Goal: Transaction & Acquisition: Purchase product/service

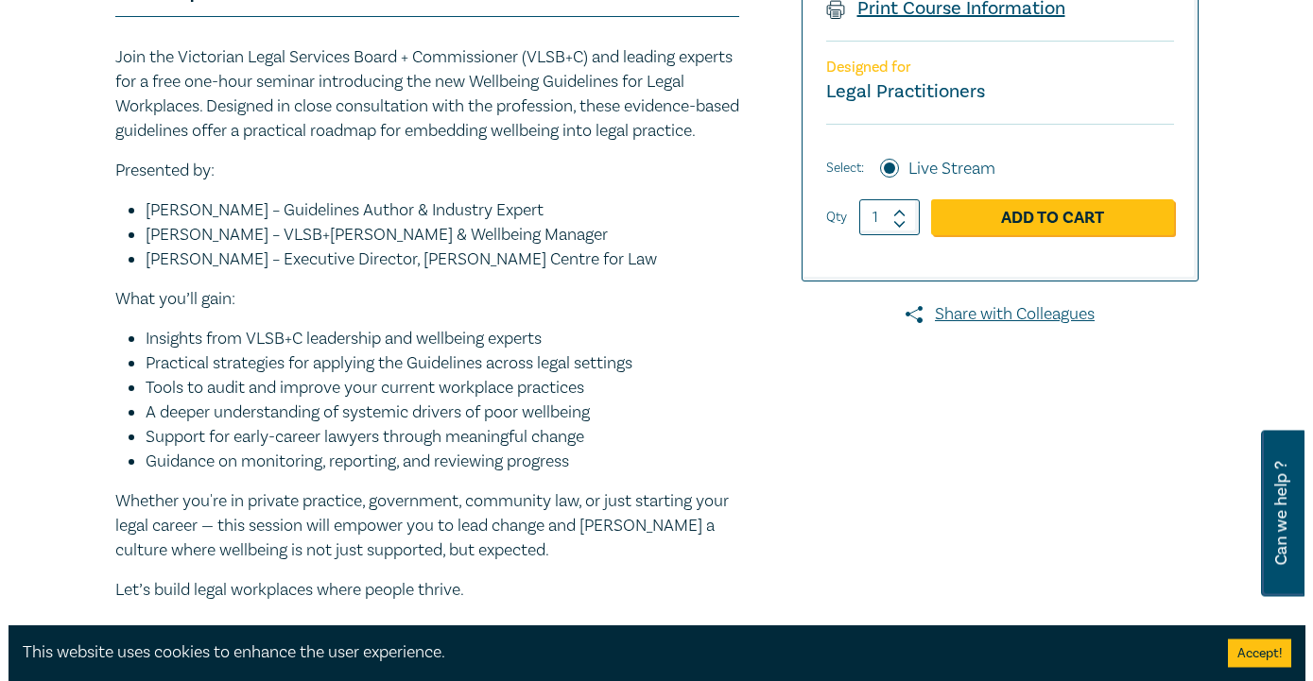
scroll to position [578, 0]
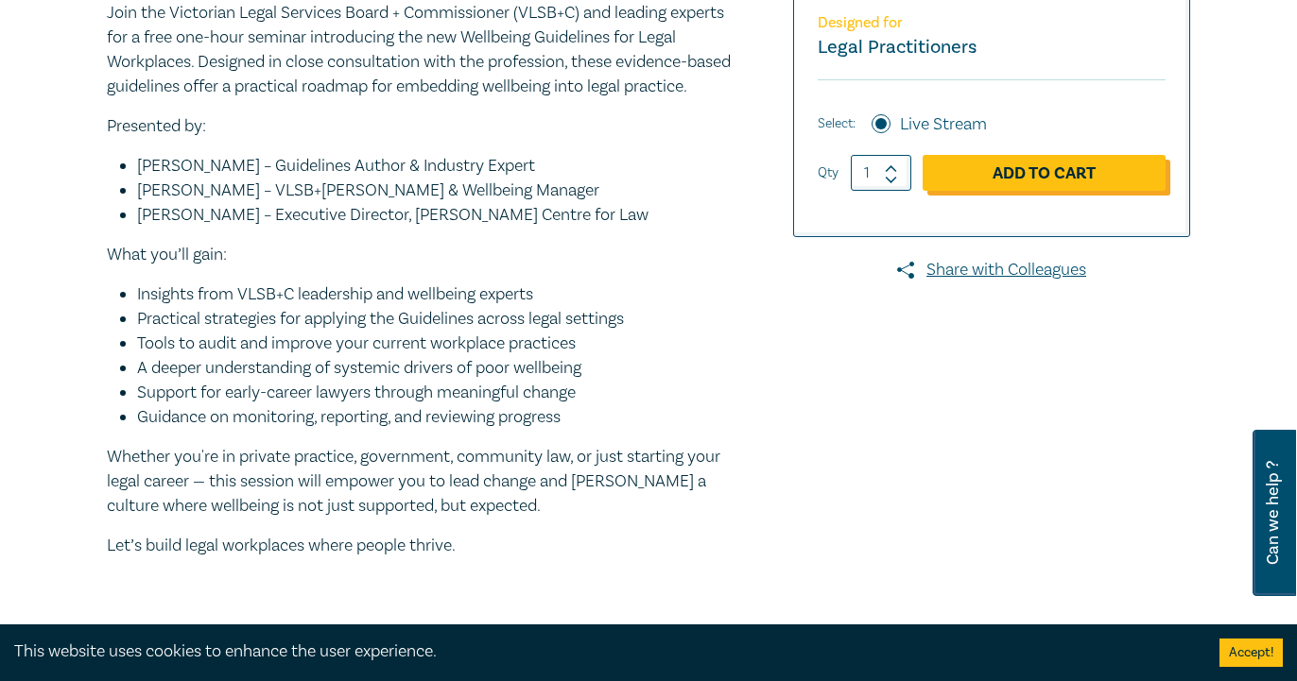
click at [1026, 176] on link "Add to Cart" at bounding box center [1044, 173] width 243 height 36
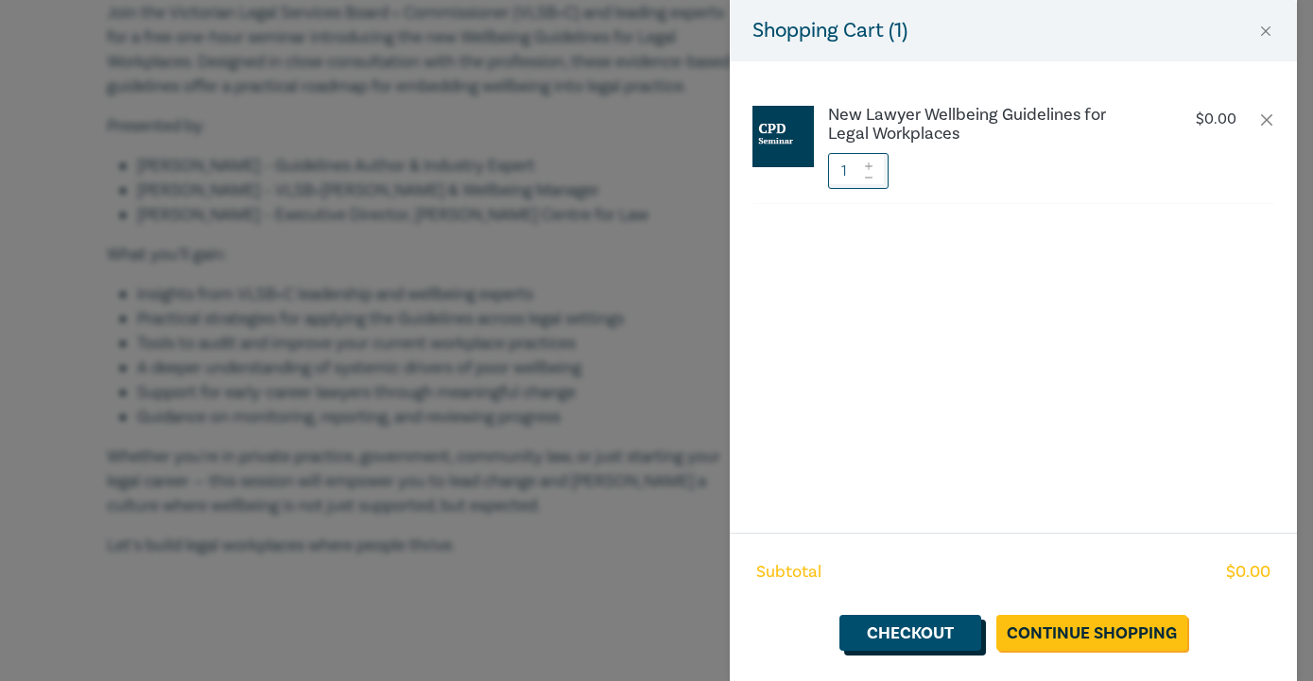
click at [952, 633] on link "Checkout" at bounding box center [910, 633] width 142 height 36
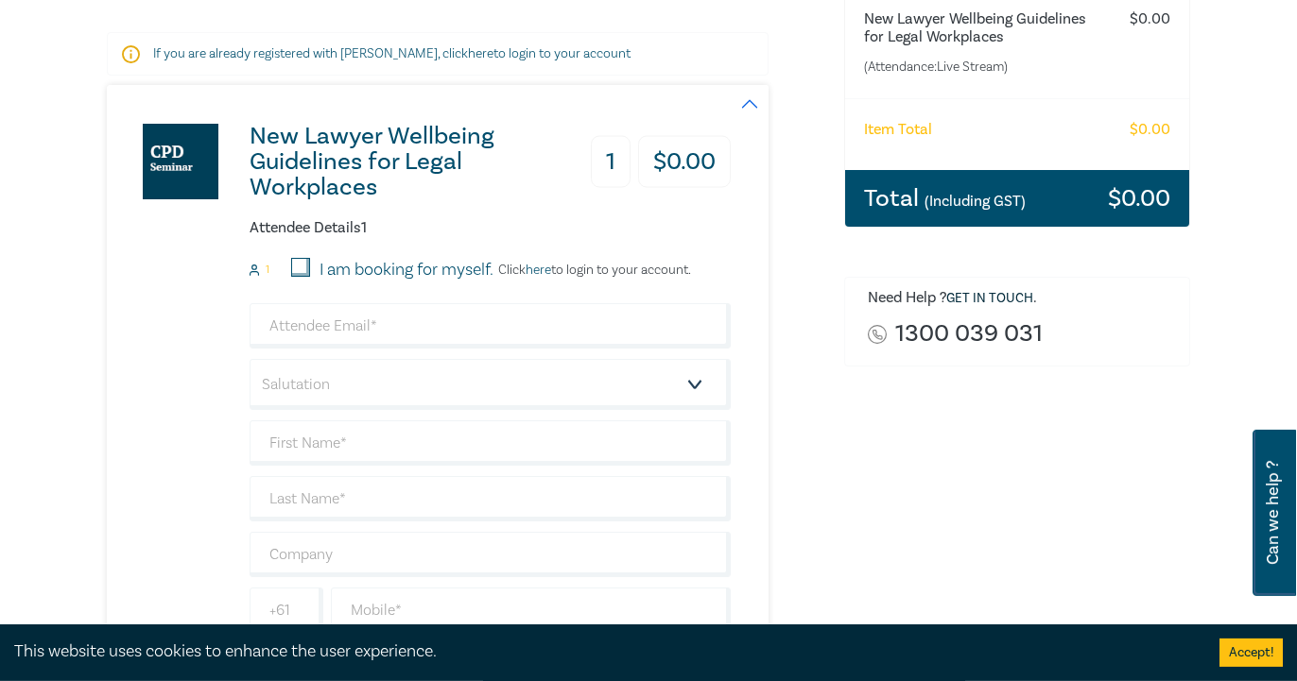
scroll to position [386, 0]
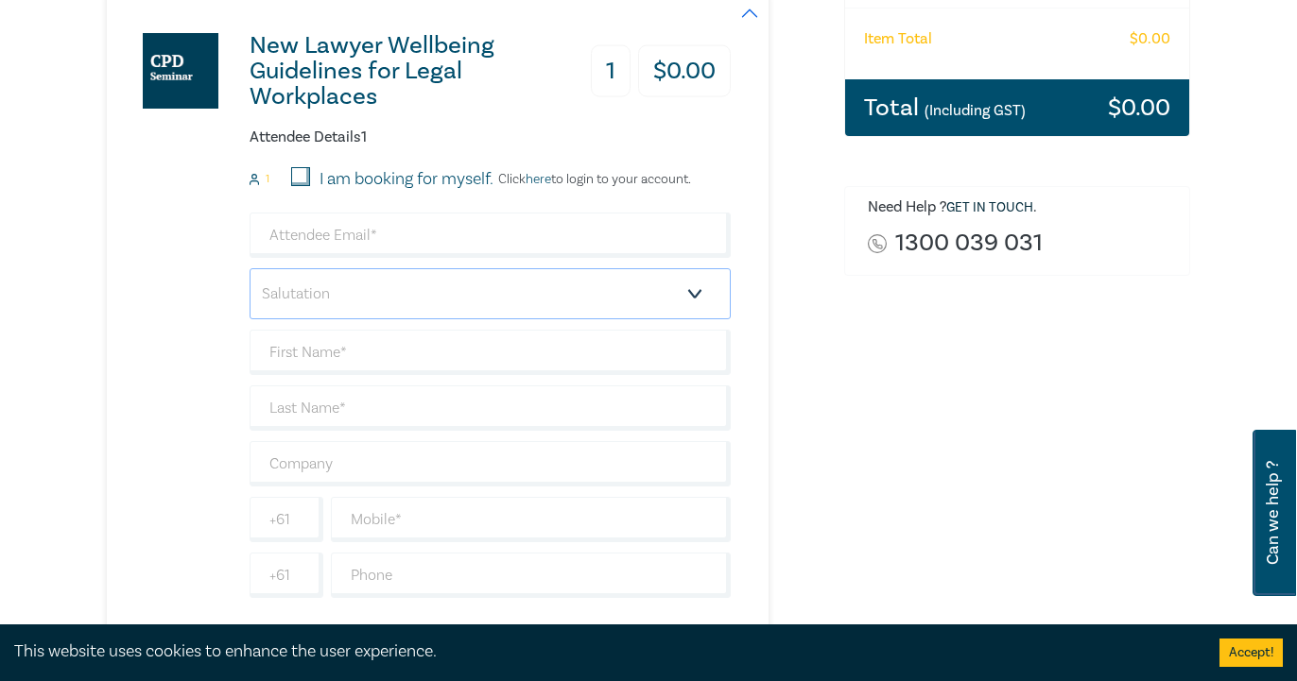
click at [250, 268] on select "Salutation Mr. Mrs. Ms. Miss Dr. Prof. Other" at bounding box center [490, 293] width 481 height 51
select select "Mr."
click option "Mr." at bounding box center [0, 0] width 0 height 0
click at [373, 363] on input "text" at bounding box center [490, 352] width 481 height 45
type input "CHRIS"
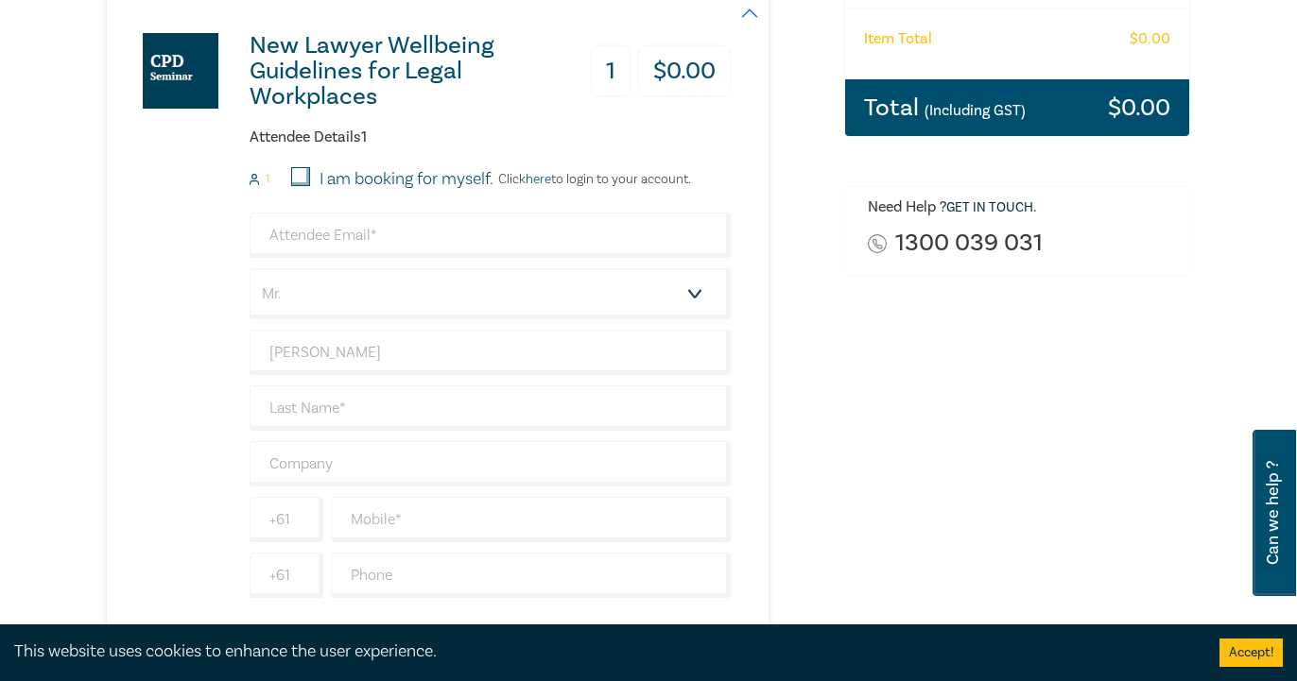
click at [302, 440] on div "Salutation Mr. Mrs. Ms. Miss Dr. Prof. Other CHRIS +61 +61 Dietary requirement …" at bounding box center [490, 406] width 481 height 386
click at [300, 443] on input "text" at bounding box center [490, 463] width 481 height 45
click at [332, 230] on input "email" at bounding box center [490, 235] width 481 height 45
click at [304, 174] on input "I am booking for myself." at bounding box center [300, 176] width 19 height 19
checkbox input "true"
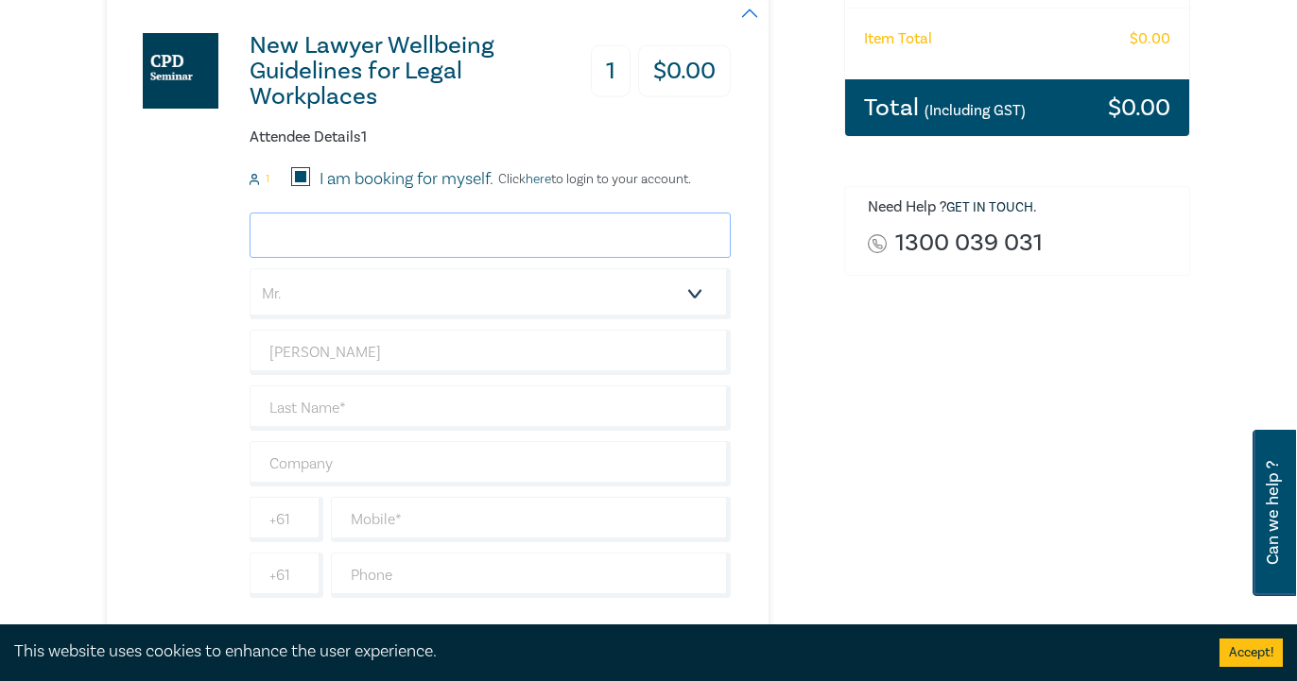
click at [262, 235] on input "email" at bounding box center [490, 235] width 481 height 45
type input "w-n-s@bigpond.net.au"
click at [356, 411] on input "text" at bounding box center [490, 408] width 481 height 45
click at [298, 404] on input "STYREMPEL" at bounding box center [490, 408] width 481 height 45
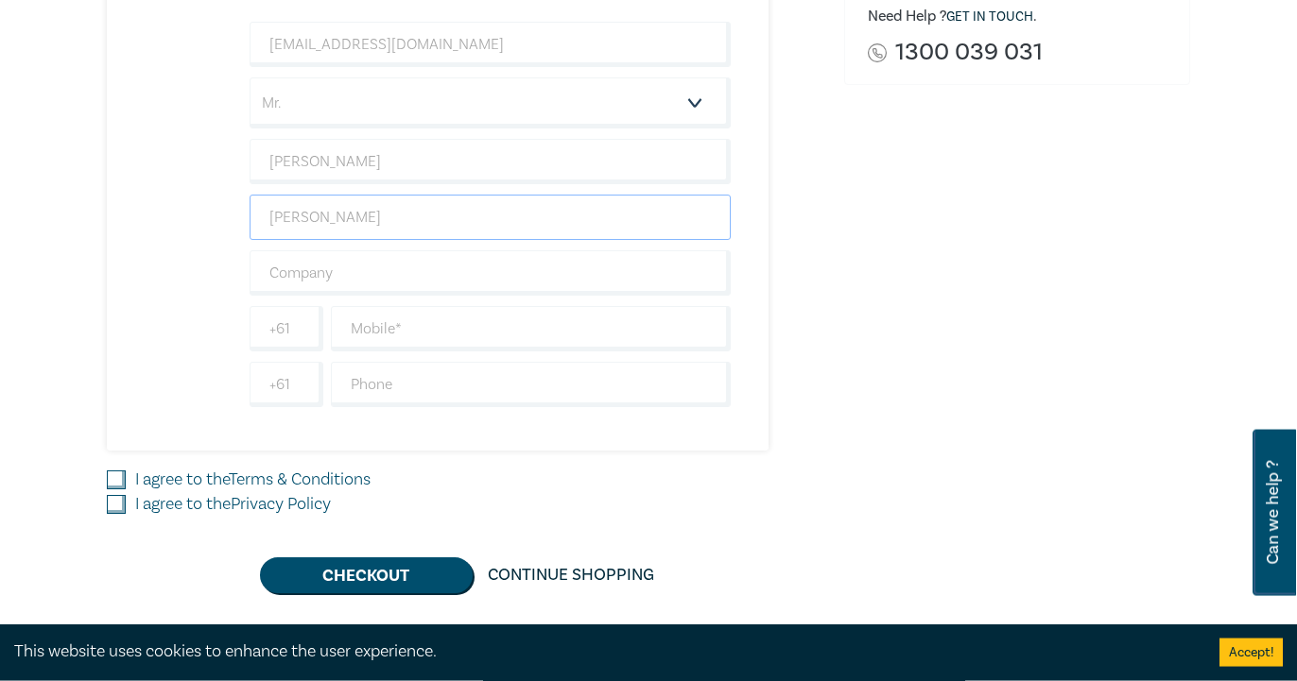
scroll to position [578, 0]
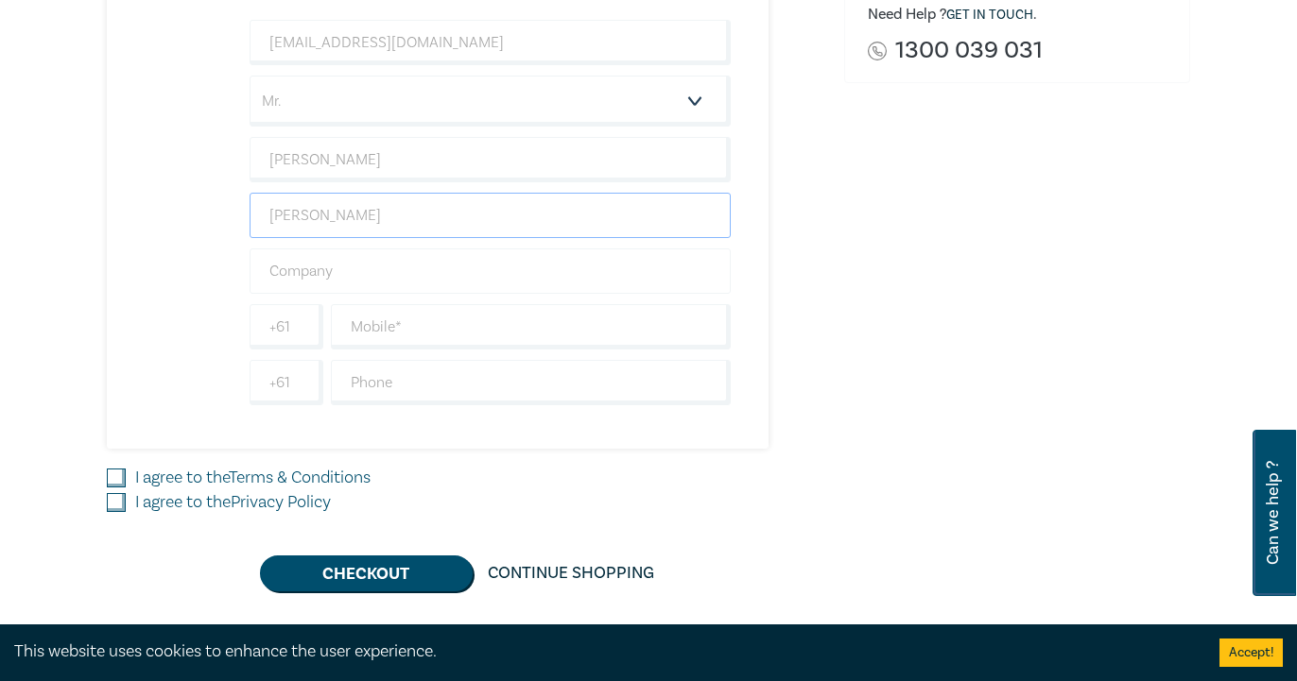
type input "STREMPEL"
click at [364, 274] on input "text" at bounding box center [490, 271] width 481 height 45
type input "WEIR & STREMPEL PTY"
click at [404, 327] on input "text" at bounding box center [531, 326] width 400 height 45
type input "0412299480"
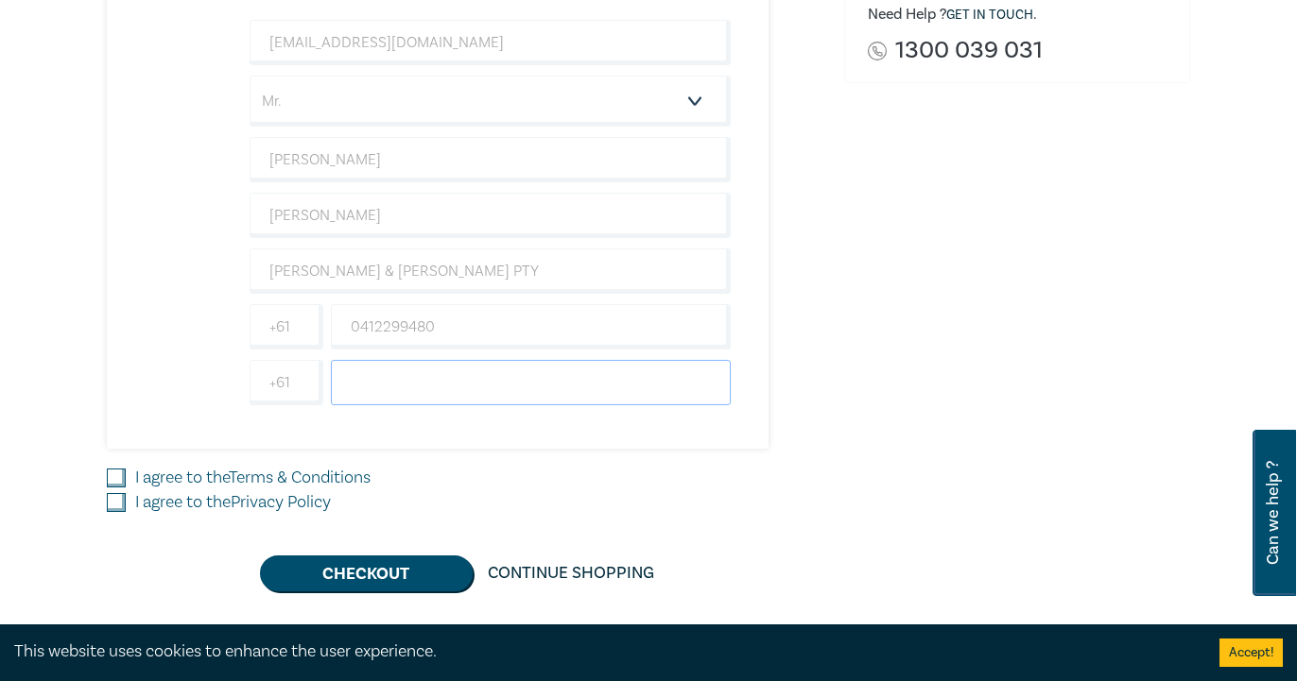
click at [423, 361] on input "text" at bounding box center [531, 382] width 400 height 45
type input "0398598719"
click at [113, 476] on input "I agree to the Terms & Conditions" at bounding box center [116, 478] width 19 height 19
checkbox input "true"
click at [116, 494] on input "I agree to the Privacy Policy" at bounding box center [116, 502] width 19 height 19
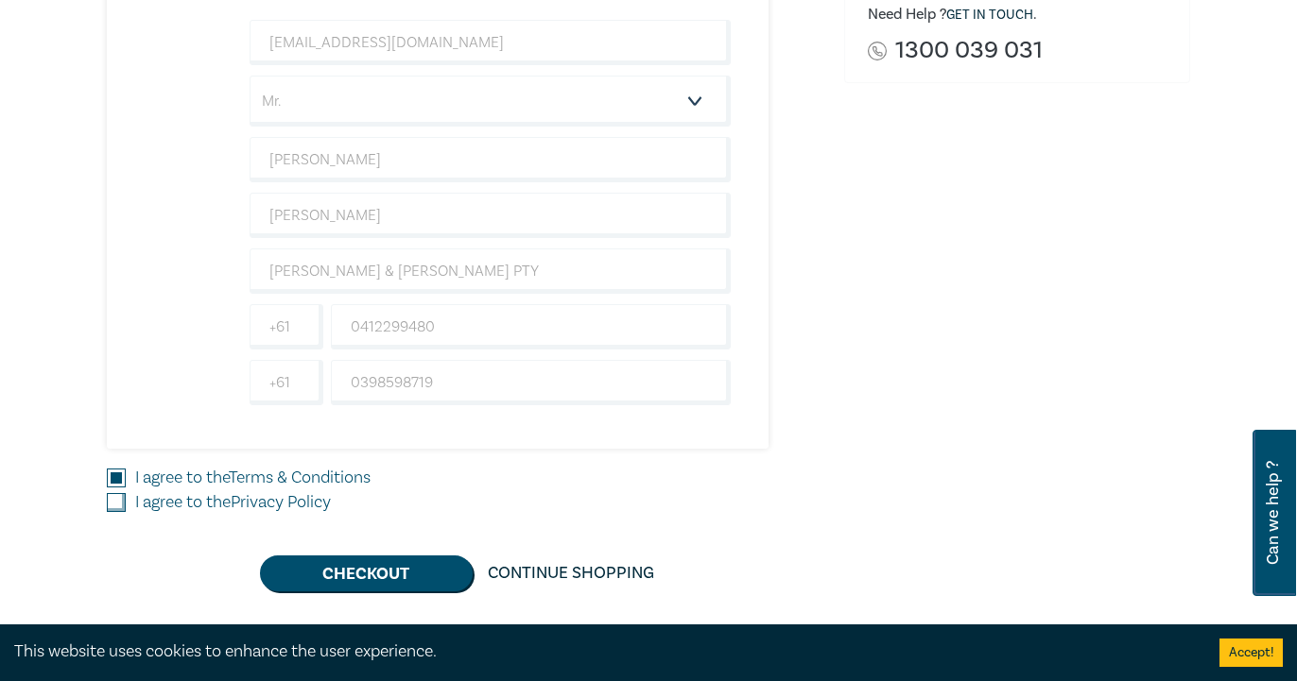
checkbox input "true"
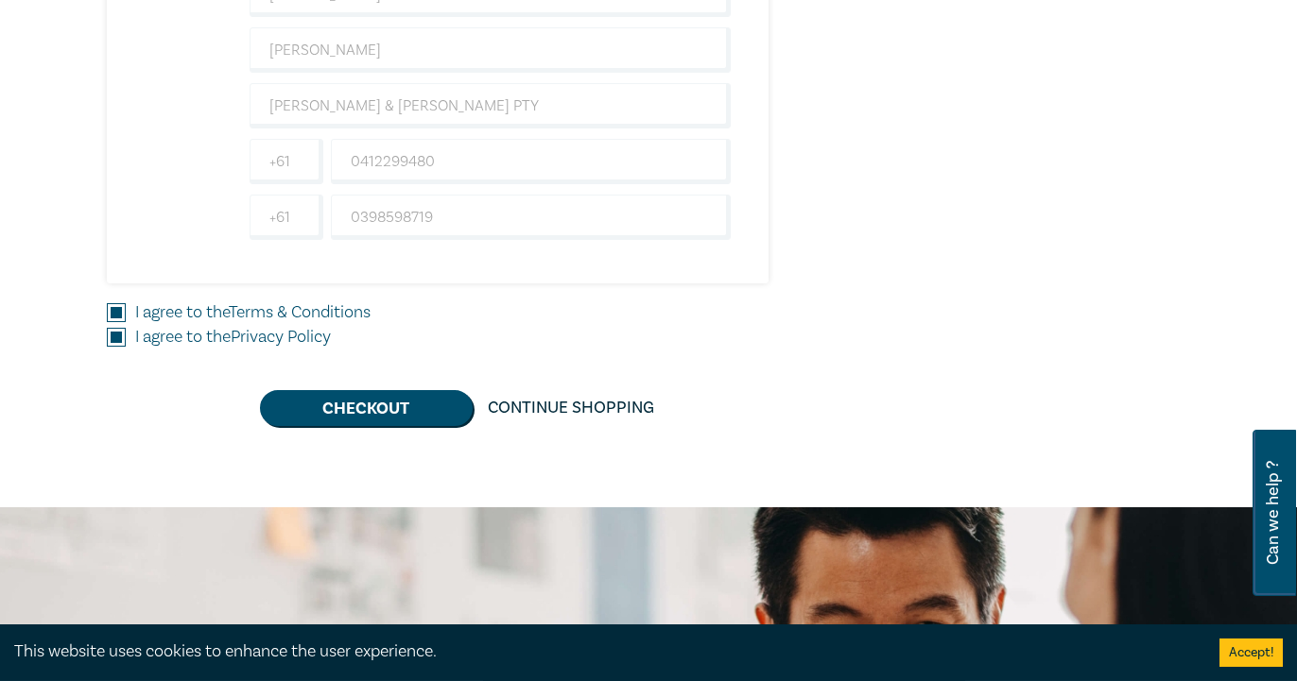
scroll to position [771, 0]
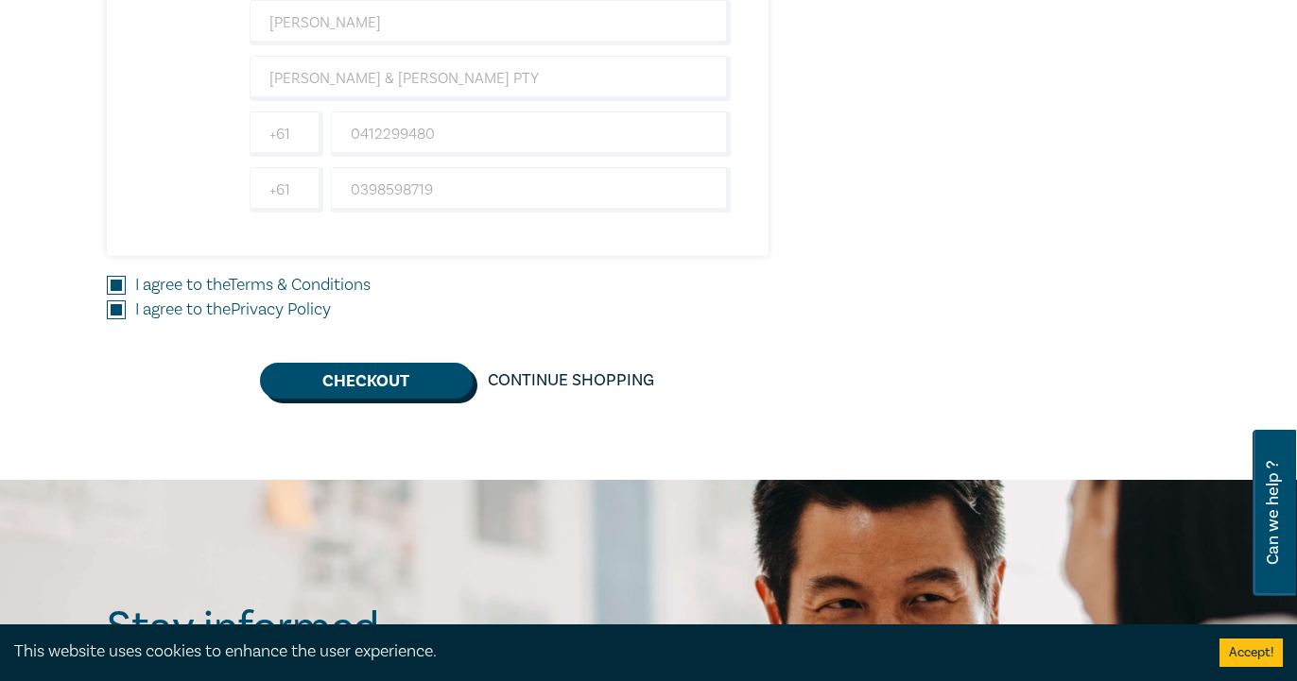
click at [412, 386] on button "Checkout" at bounding box center [366, 381] width 213 height 36
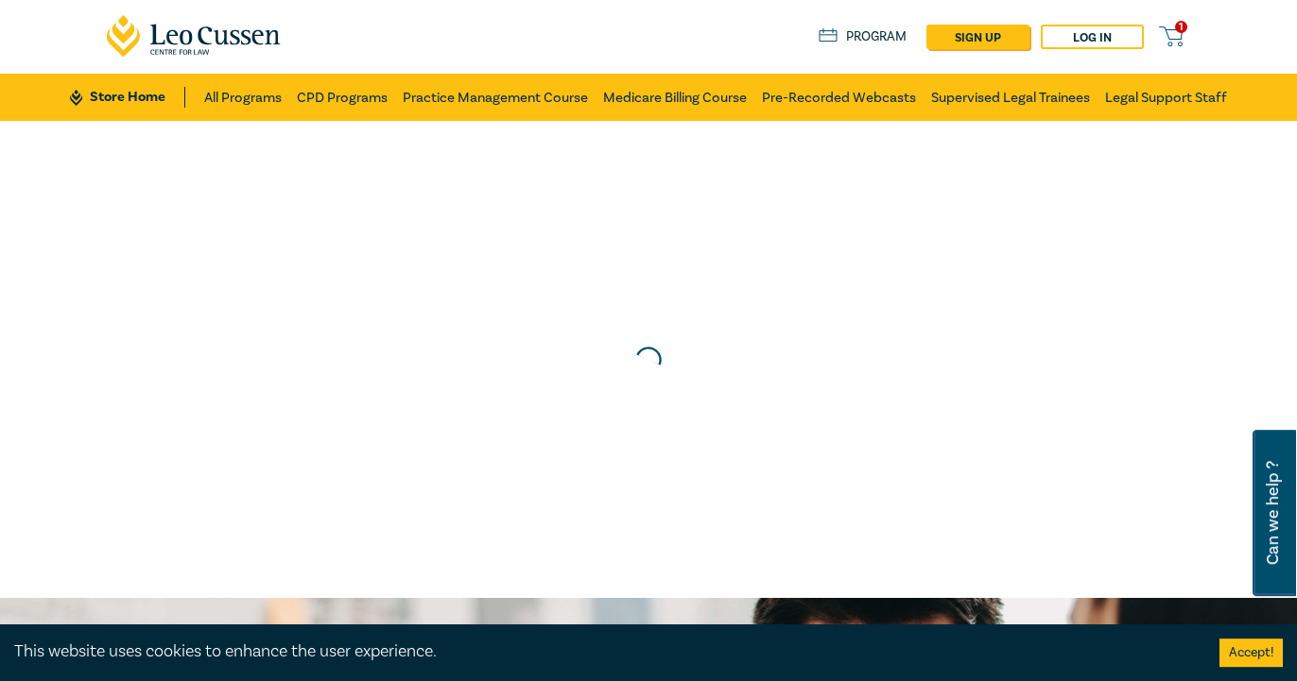
scroll to position [0, 0]
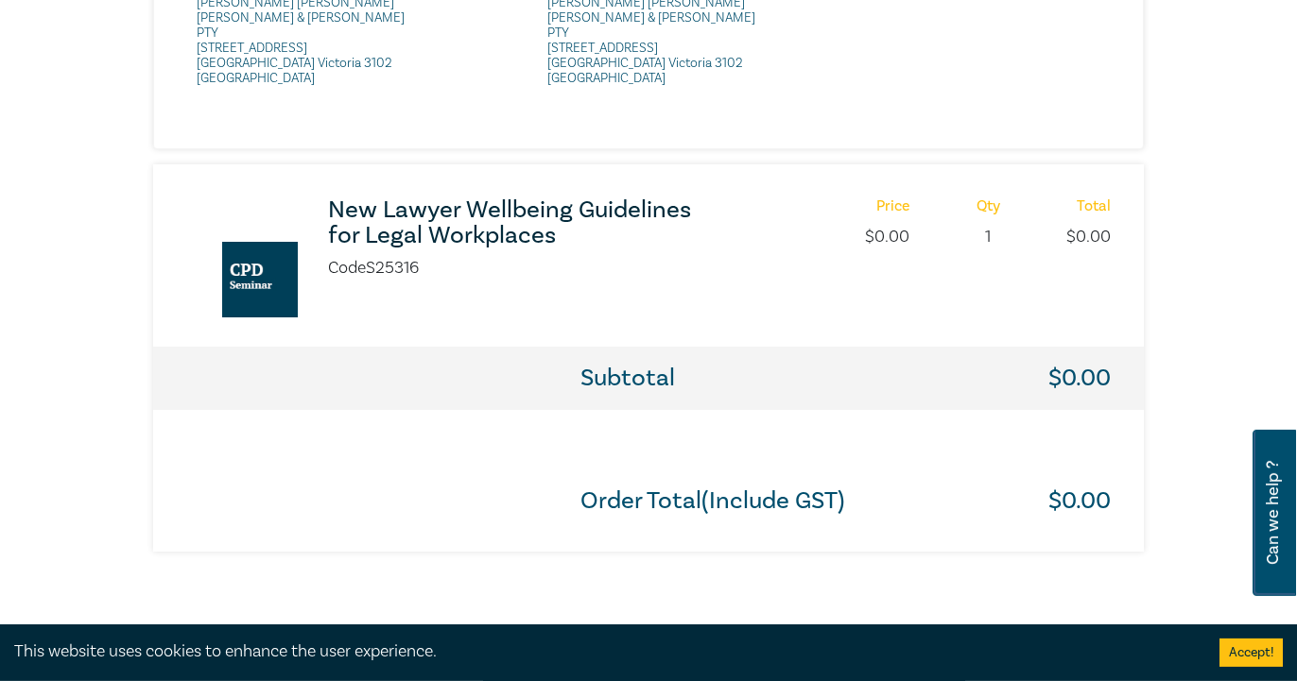
scroll to position [868, 0]
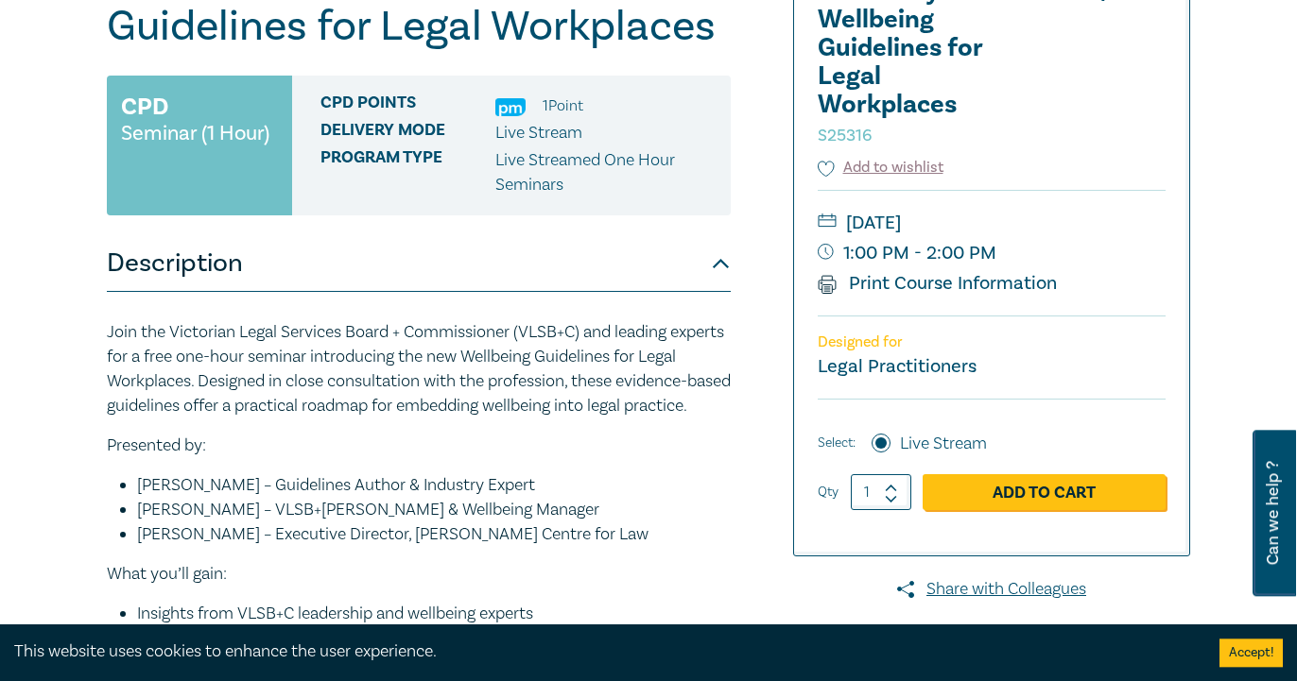
scroll to position [289, 0]
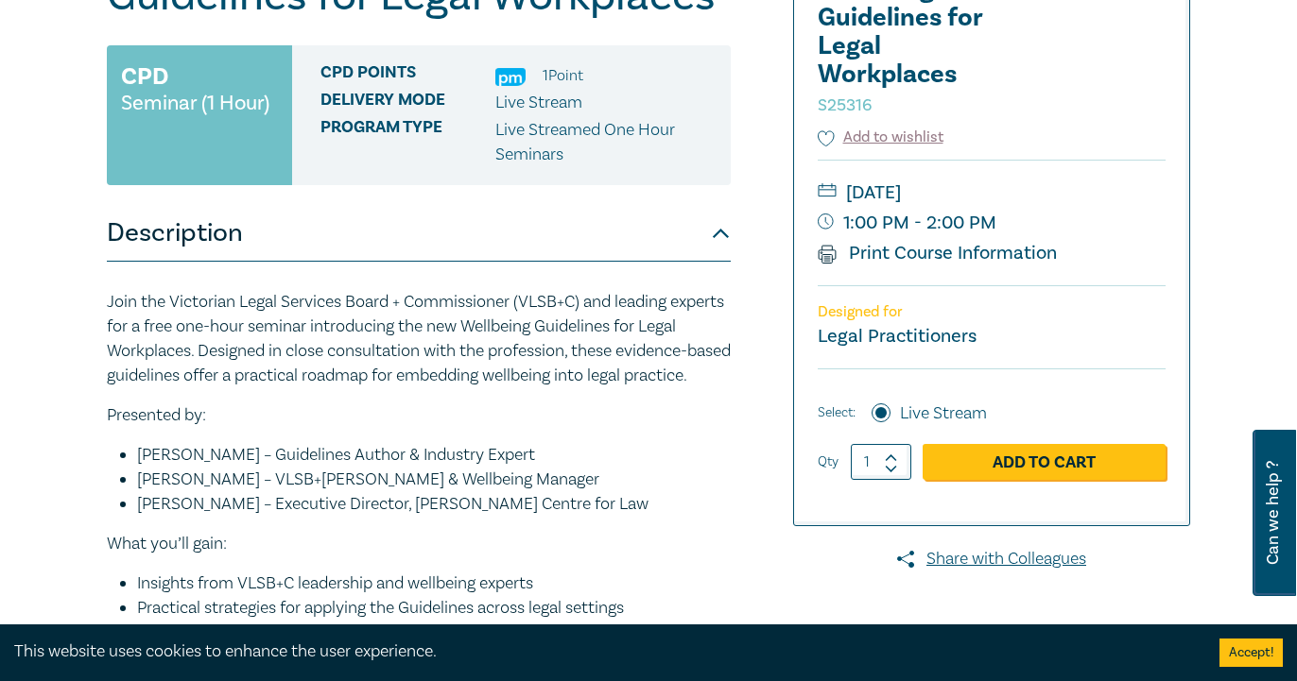
click at [600, 218] on button "Description" at bounding box center [419, 233] width 624 height 57
